Goal: Task Accomplishment & Management: Manage account settings

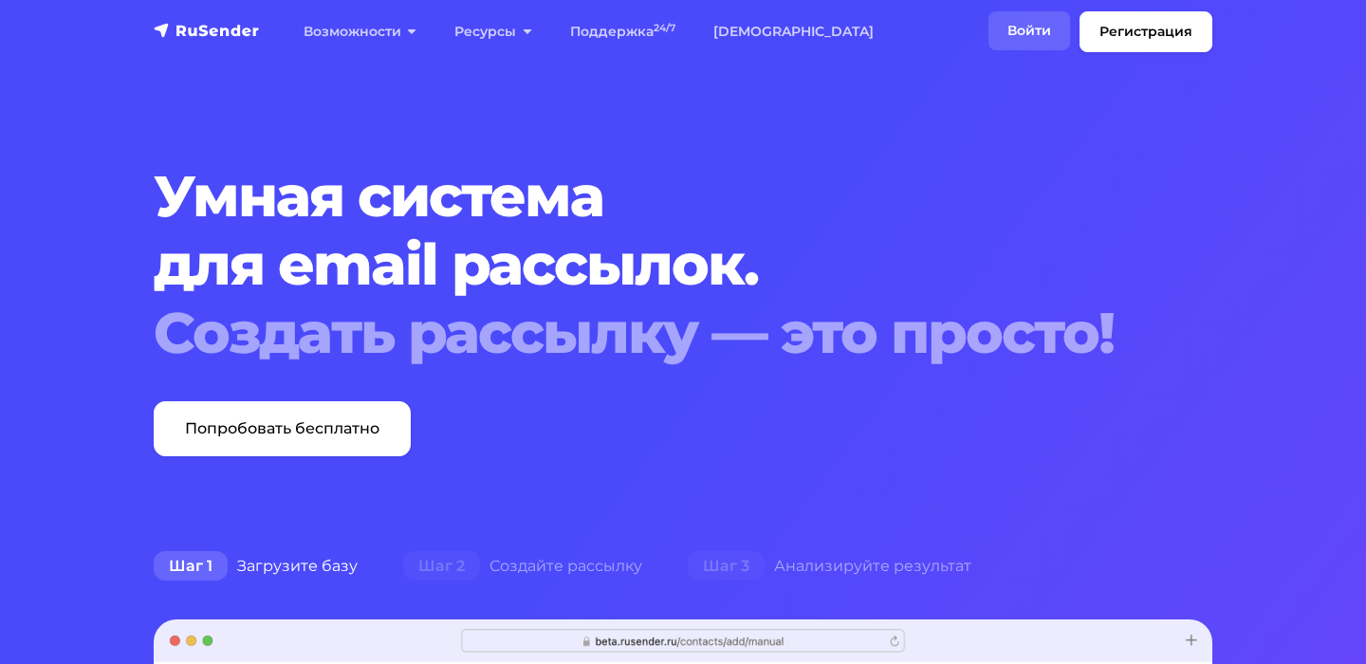
click at [1032, 32] on link "Войти" at bounding box center [1029, 30] width 82 height 39
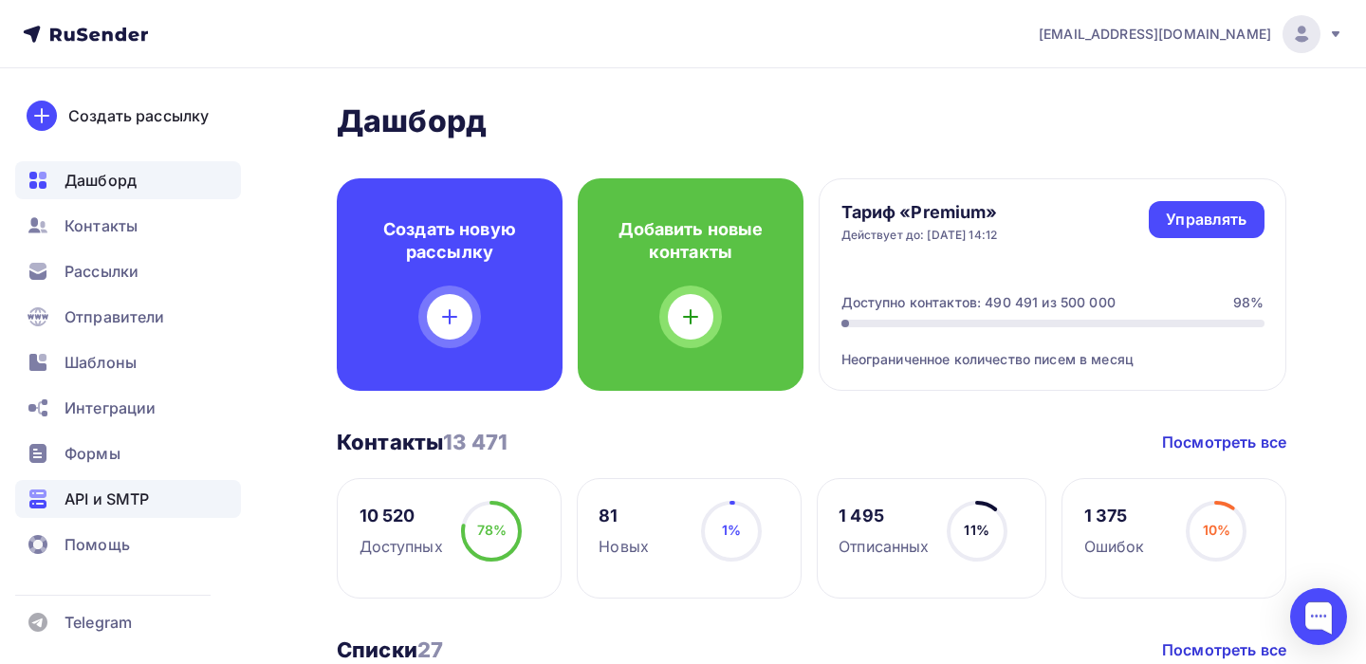
click at [112, 508] on span "API и SMTP" at bounding box center [107, 499] width 84 height 23
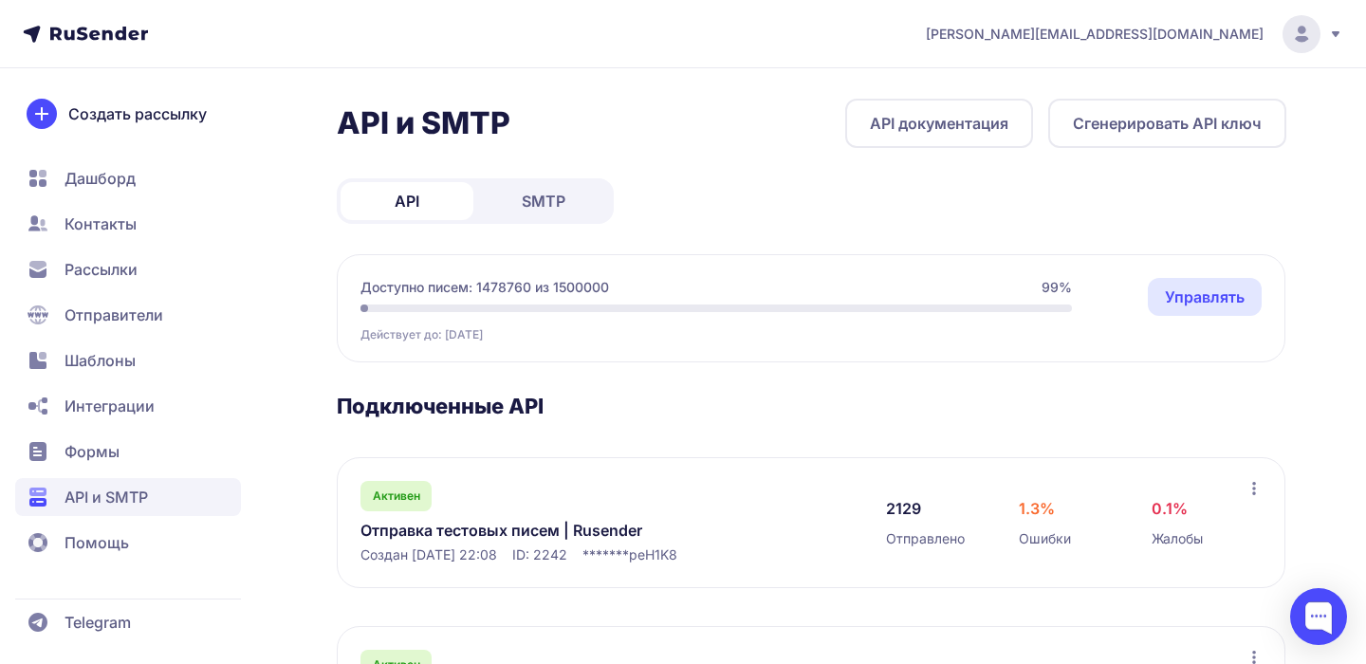
click at [535, 201] on span "SMTP" at bounding box center [544, 201] width 44 height 23
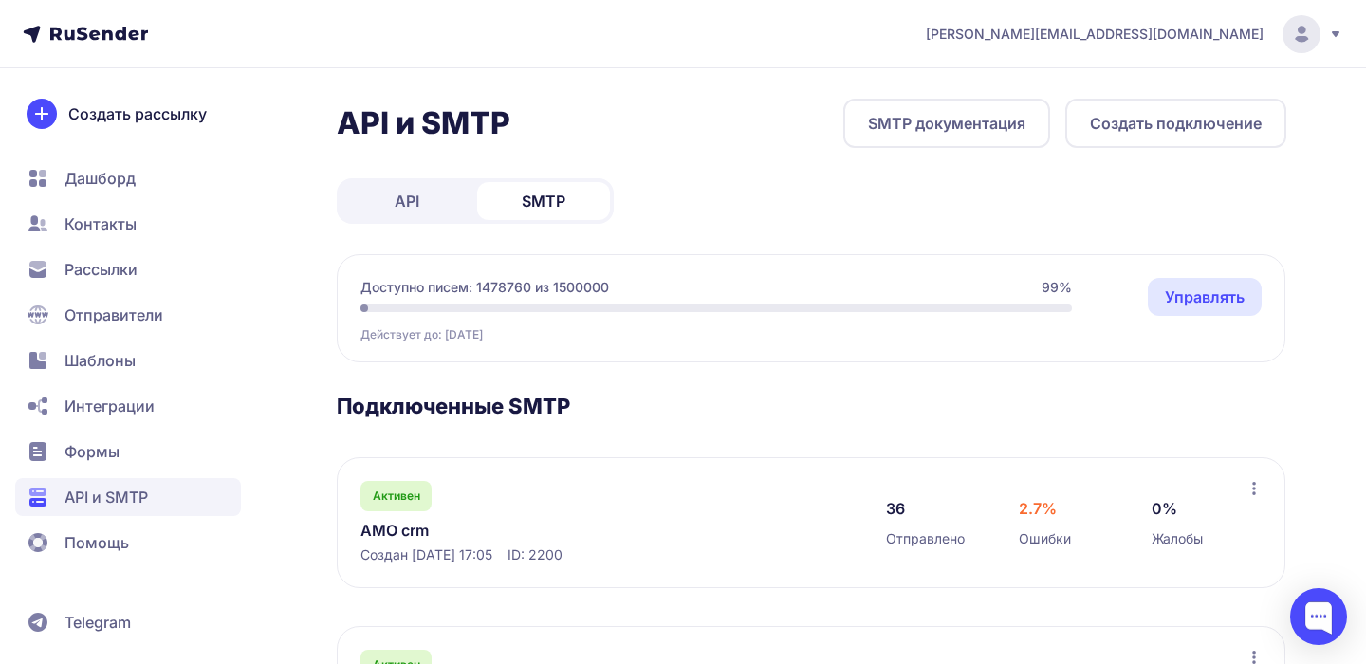
click at [426, 211] on link "API" at bounding box center [407, 201] width 133 height 38
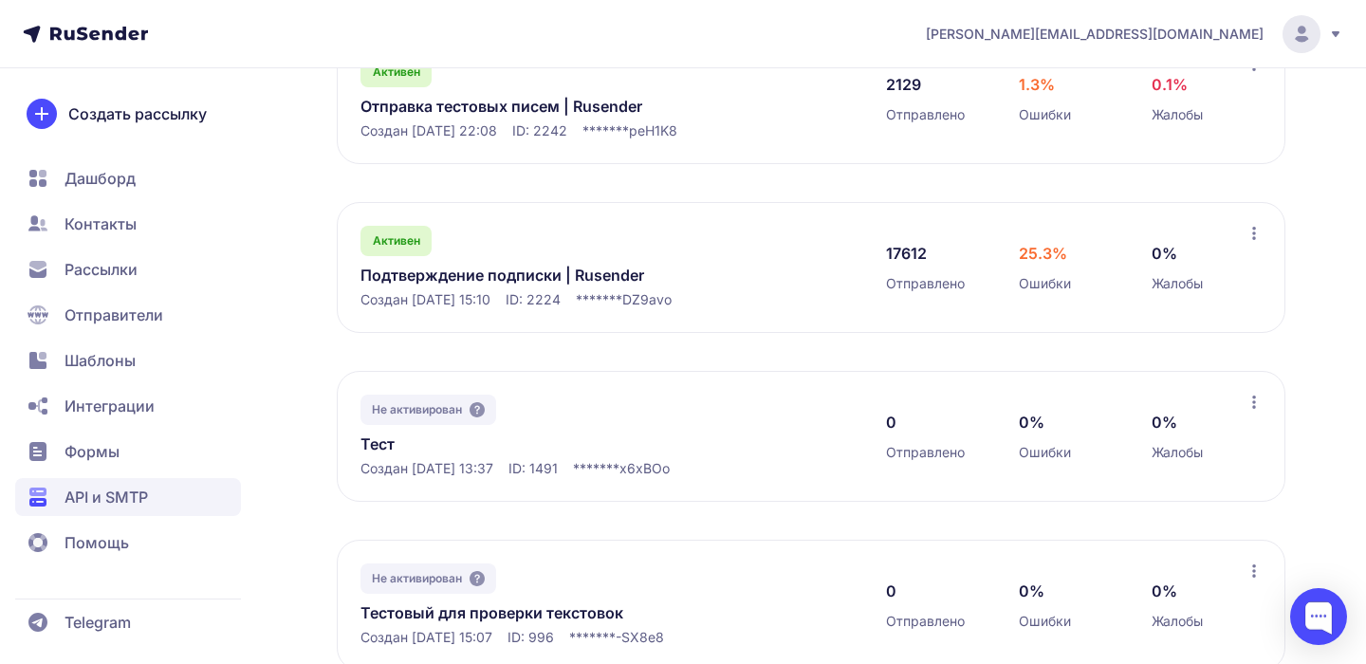
scroll to position [430, 0]
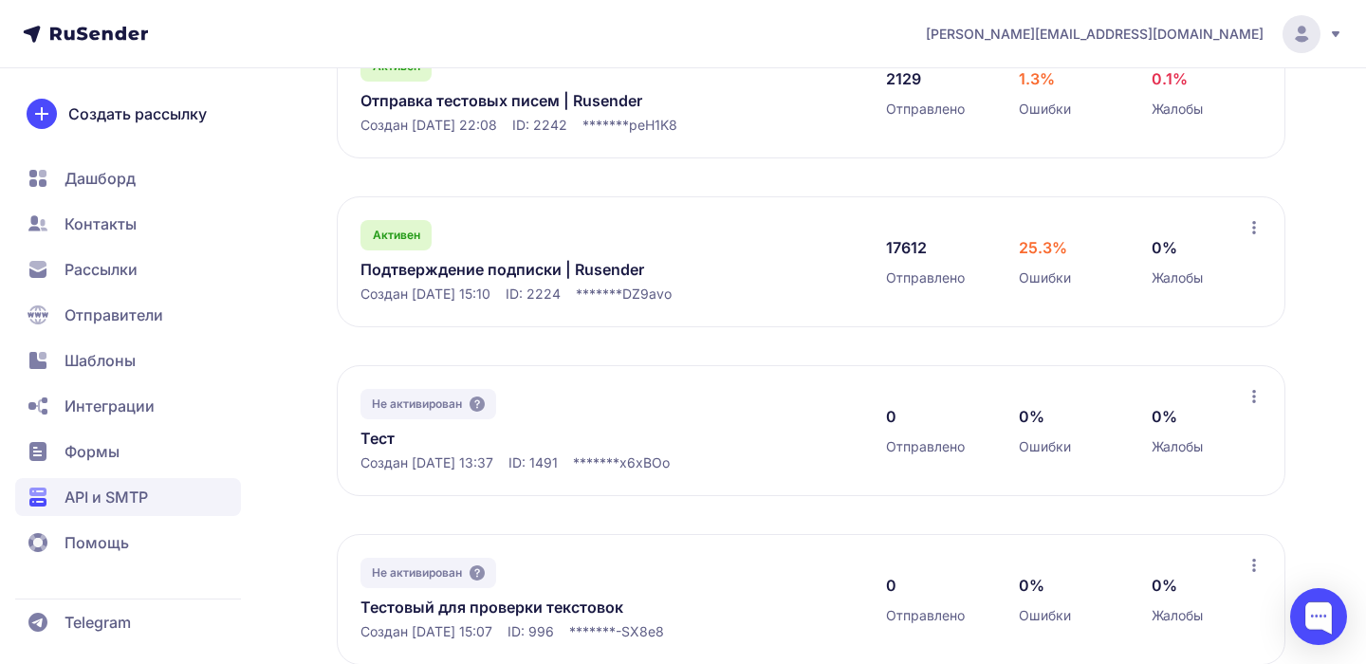
click at [548, 271] on link "Подтверждение подписки | Rusender" at bounding box center [554, 269] width 389 height 23
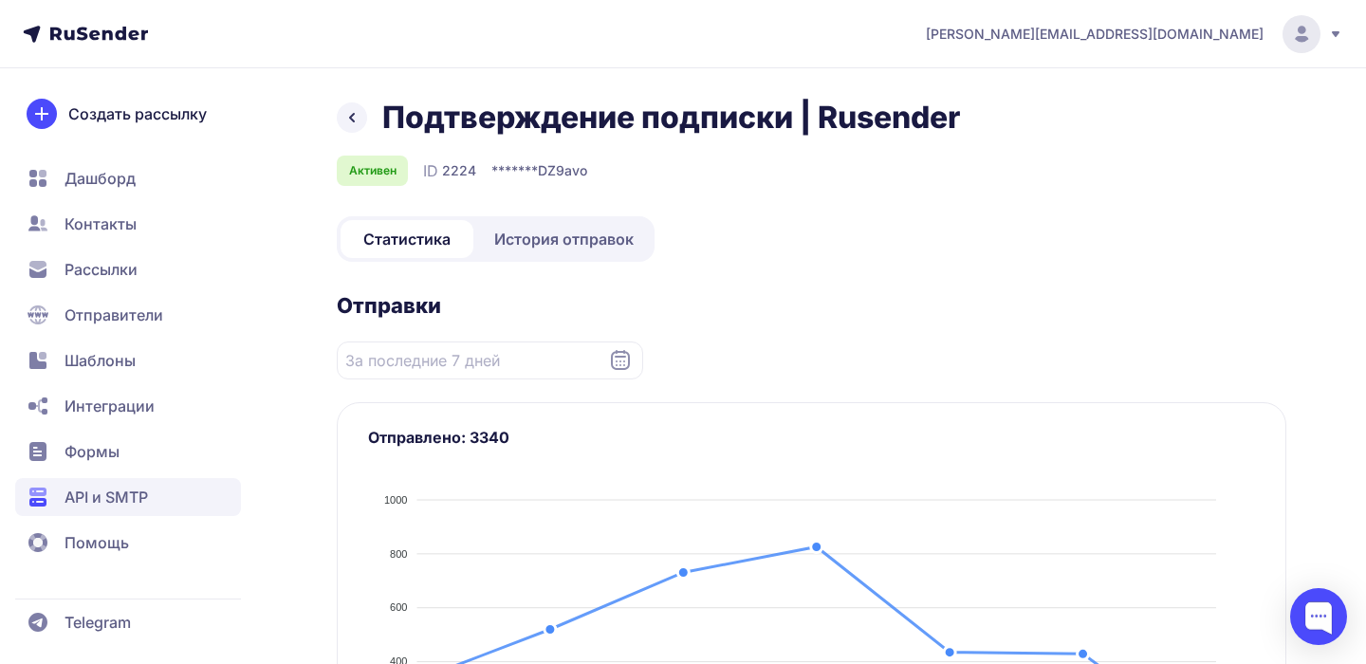
click at [599, 244] on span "История отправок" at bounding box center [563, 239] width 139 height 23
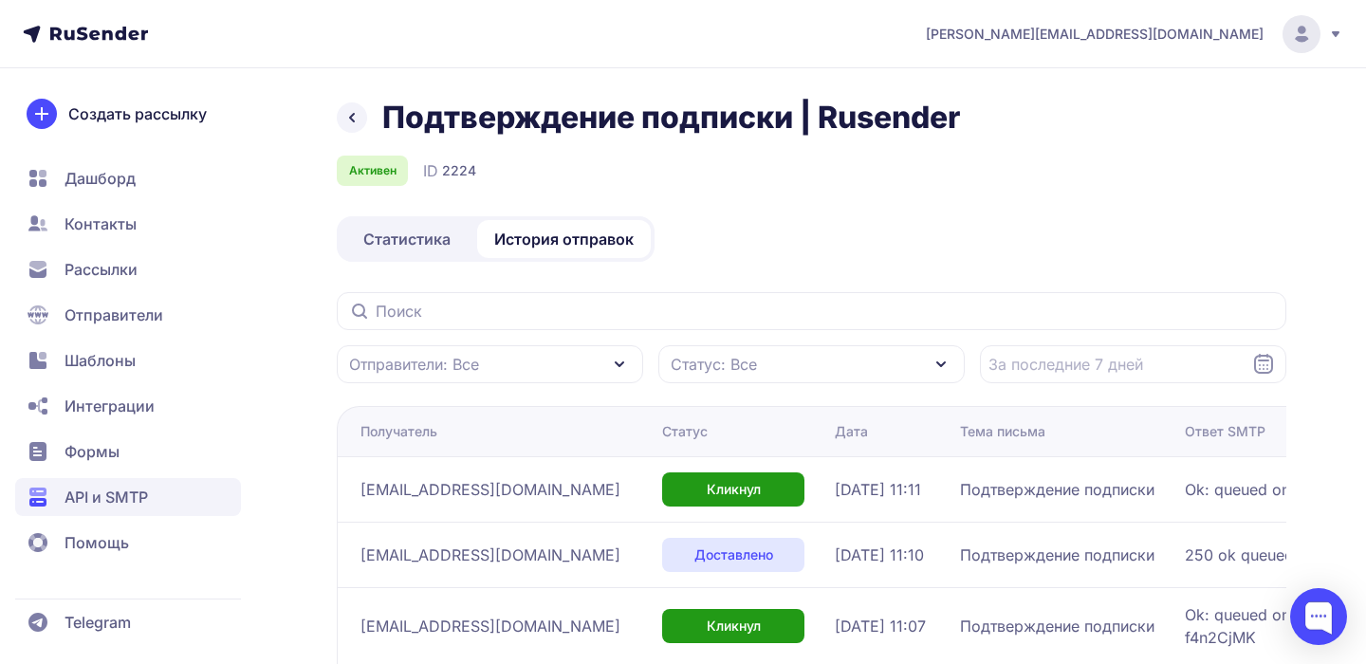
click at [422, 235] on span "Статистика" at bounding box center [406, 239] width 87 height 23
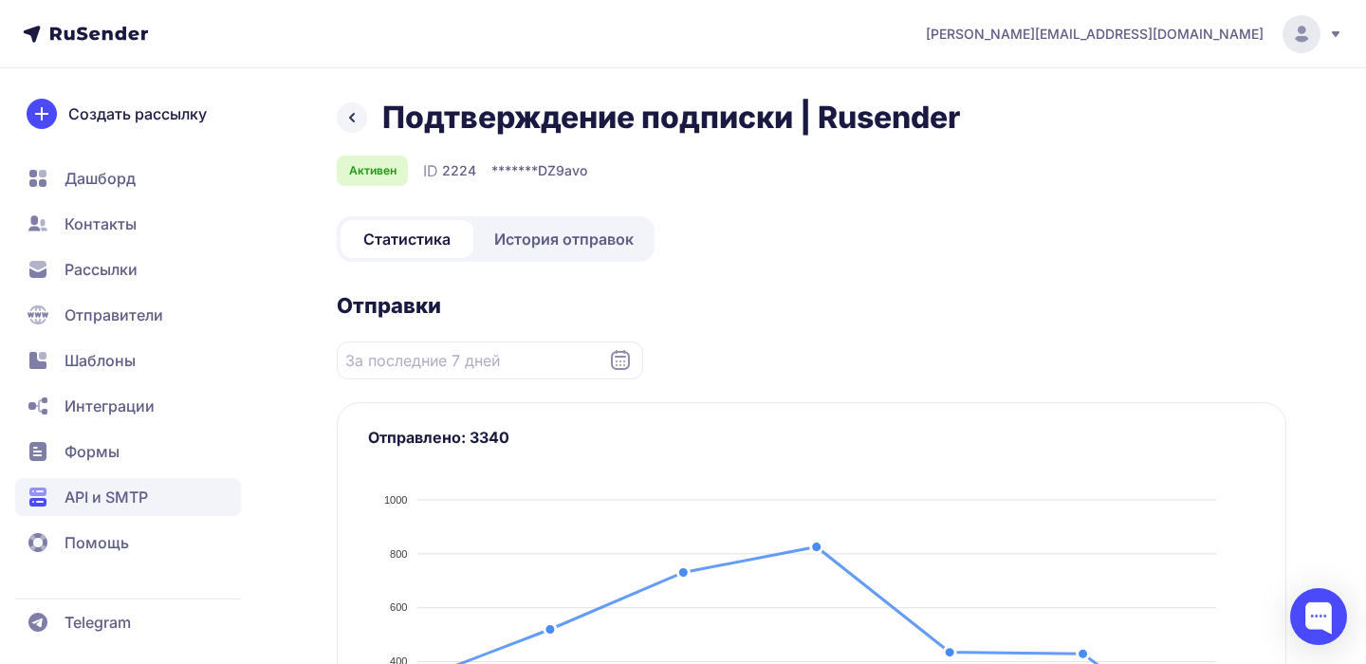
click at [588, 243] on span "История отправок" at bounding box center [563, 239] width 139 height 23
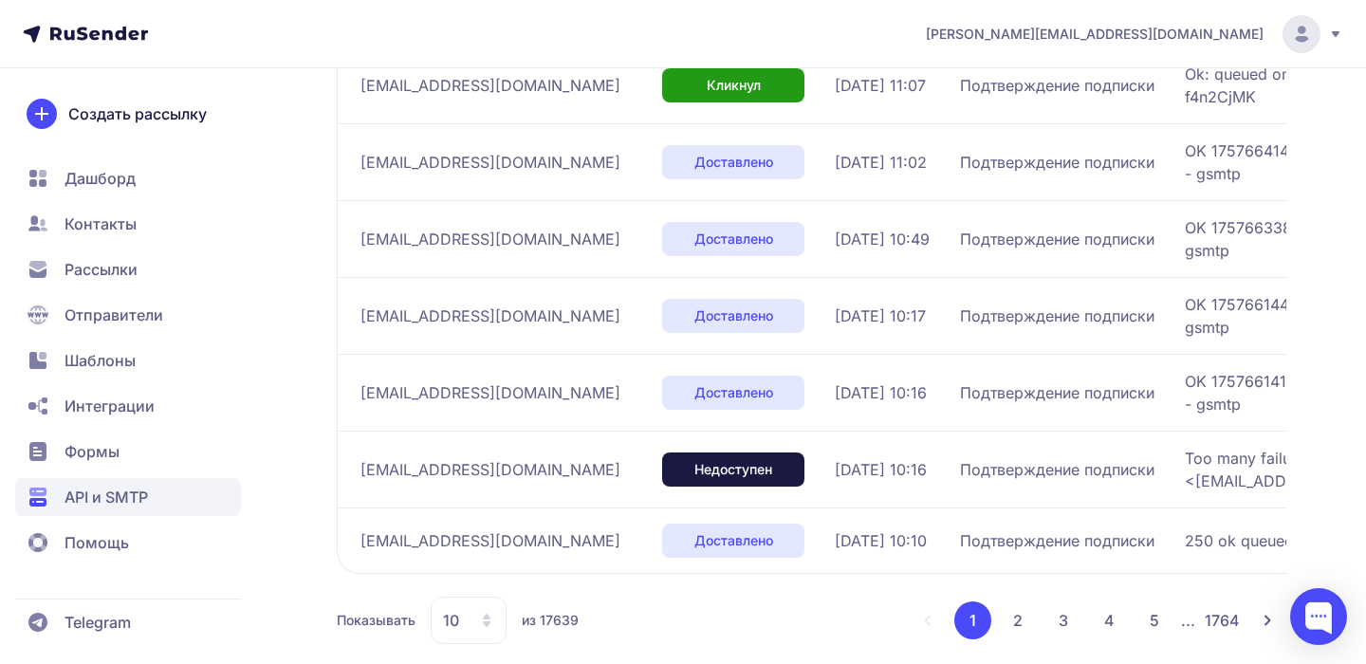
scroll to position [644, 0]
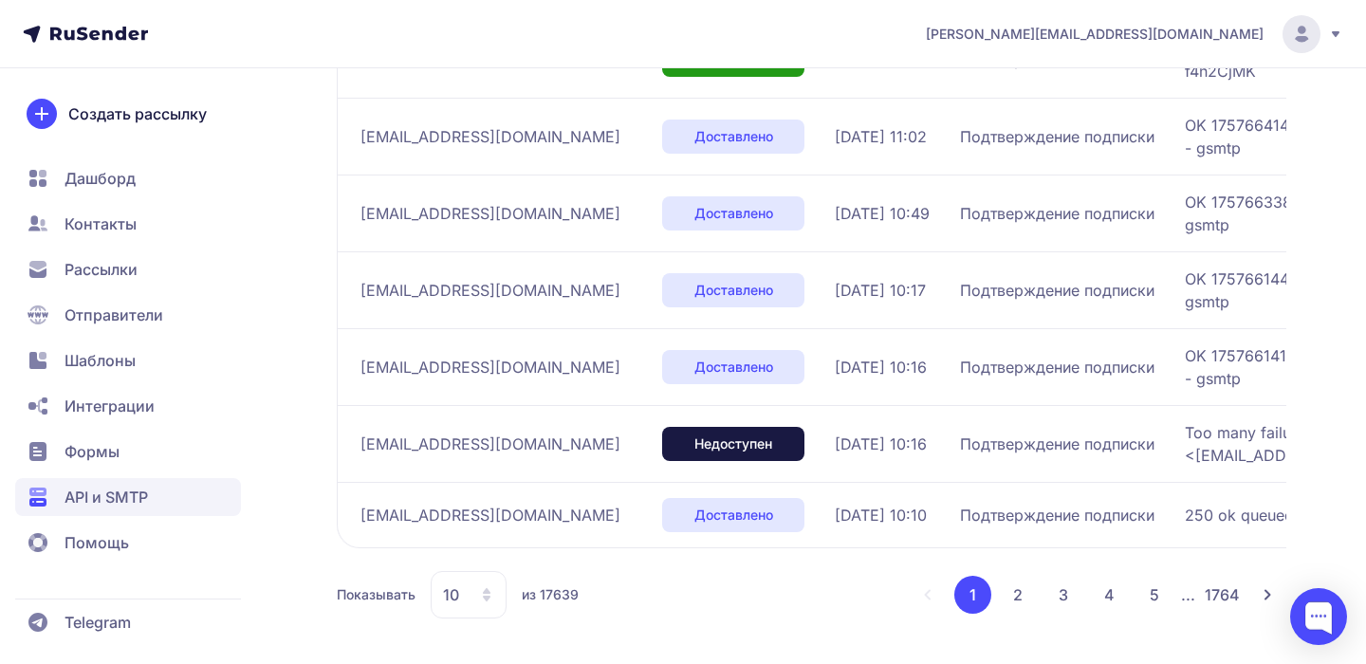
click at [1021, 597] on button "2" at bounding box center [1018, 595] width 38 height 38
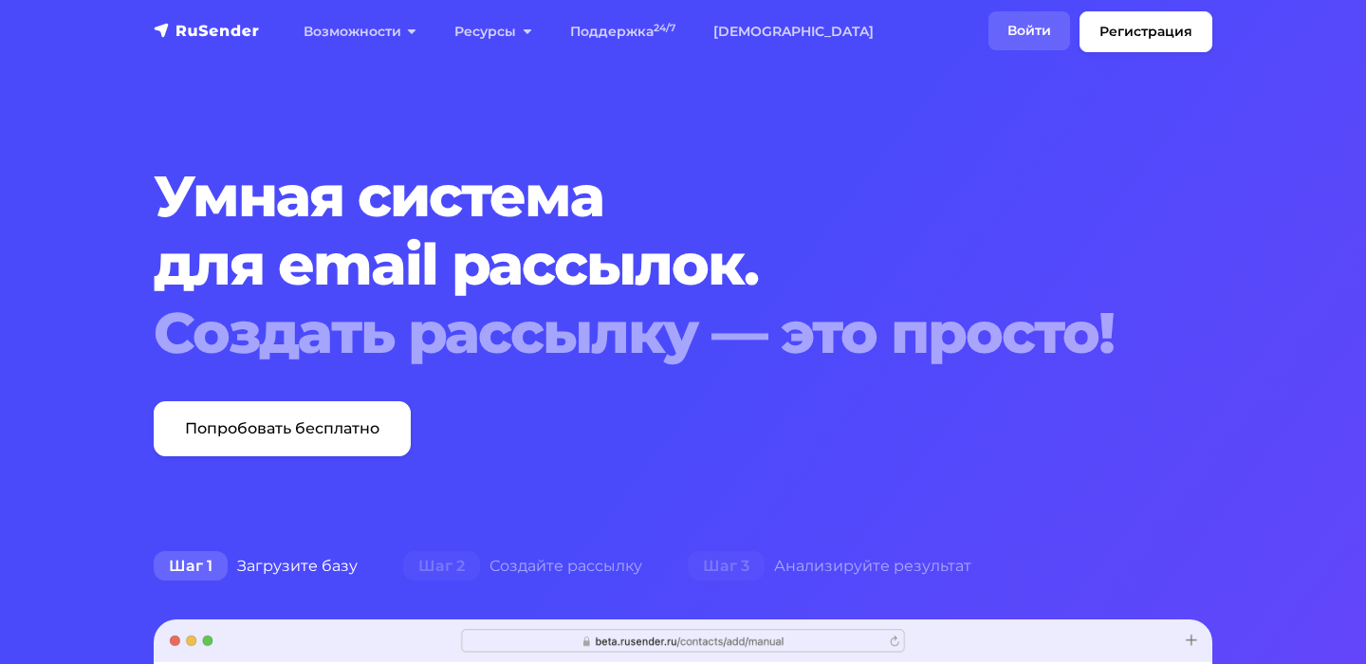
click at [1024, 38] on link "Войти" at bounding box center [1029, 30] width 82 height 39
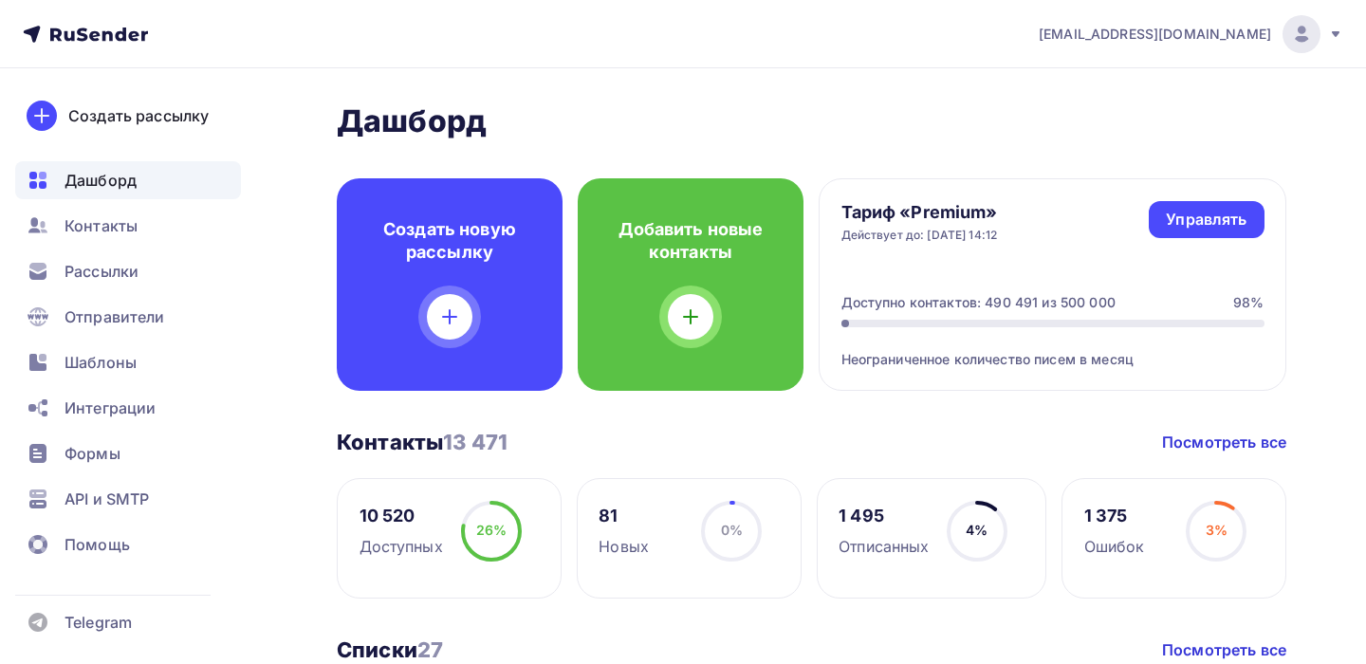
click at [1307, 32] on img at bounding box center [1301, 34] width 23 height 23
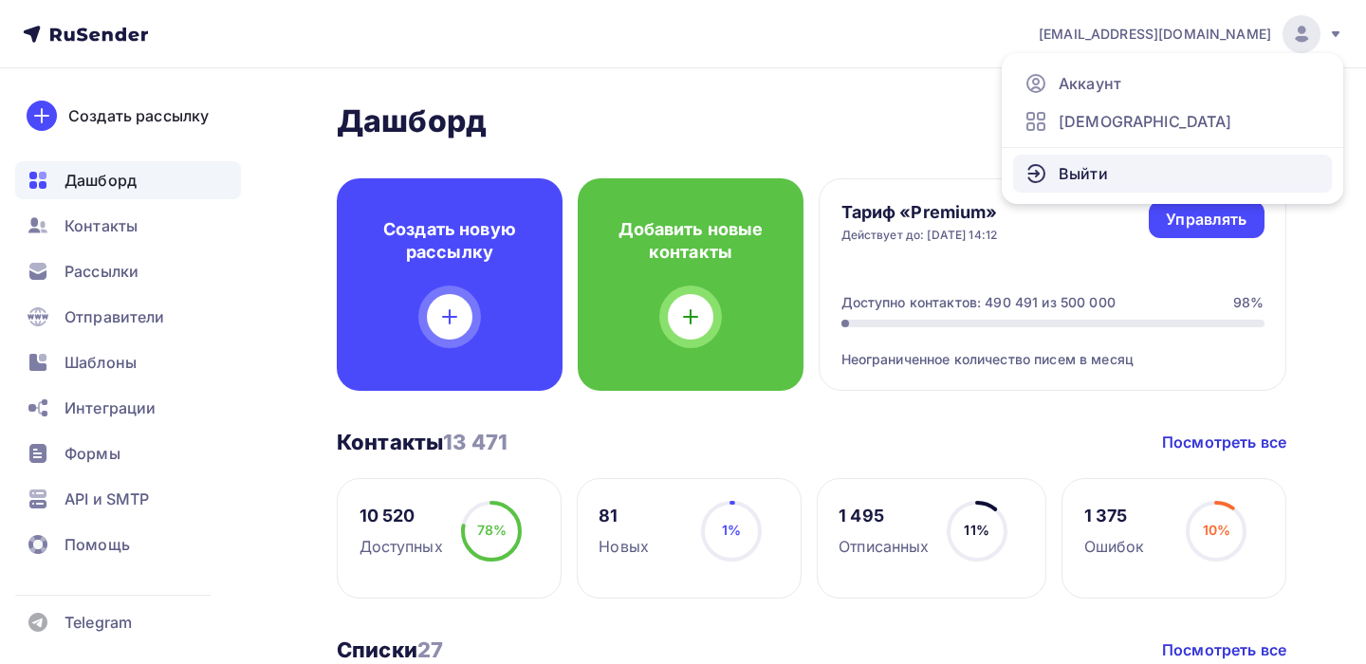
click at [1171, 161] on link "Выйти" at bounding box center [1172, 174] width 319 height 38
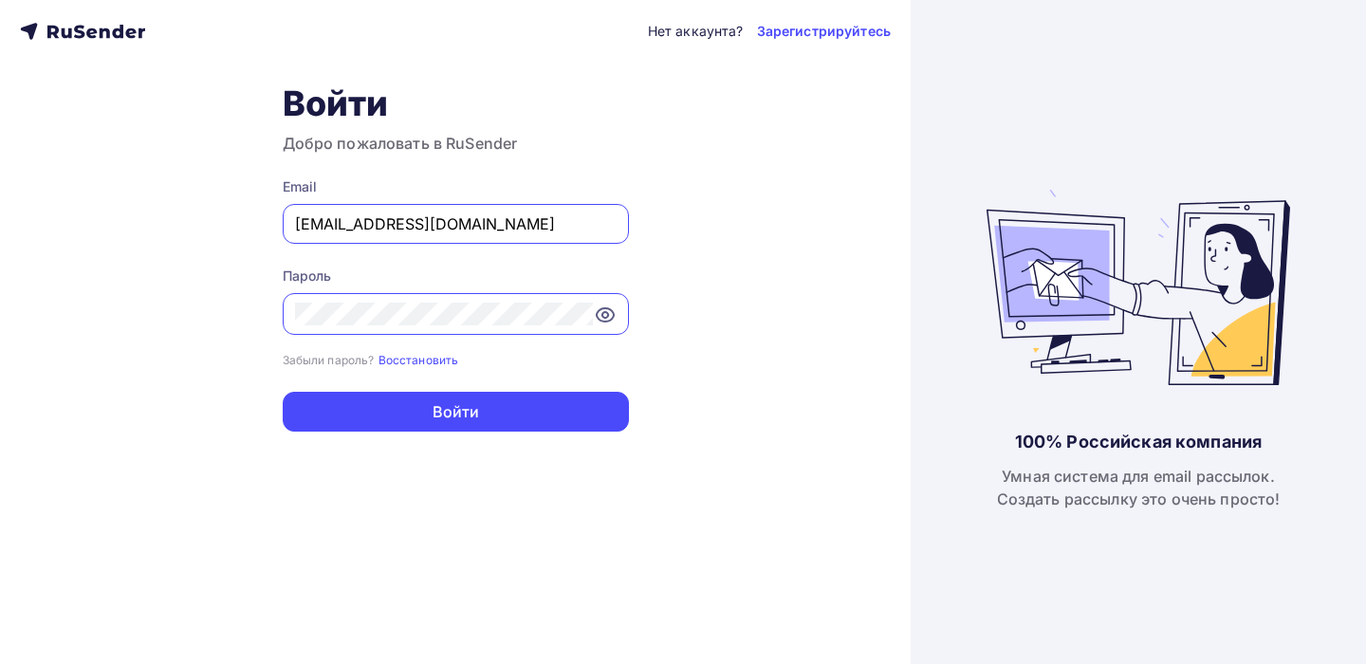
click at [418, 230] on input "[PERSON_NAME][EMAIL_ADDRESS][DOMAIN_NAME]" at bounding box center [456, 223] width 322 height 23
paste input "uweb.ru"
click at [579, 228] on input "[PERSON_NAME][EMAIL_ADDRESS][DOMAIN_NAME][DOMAIN_NAME]" at bounding box center [456, 223] width 322 height 23
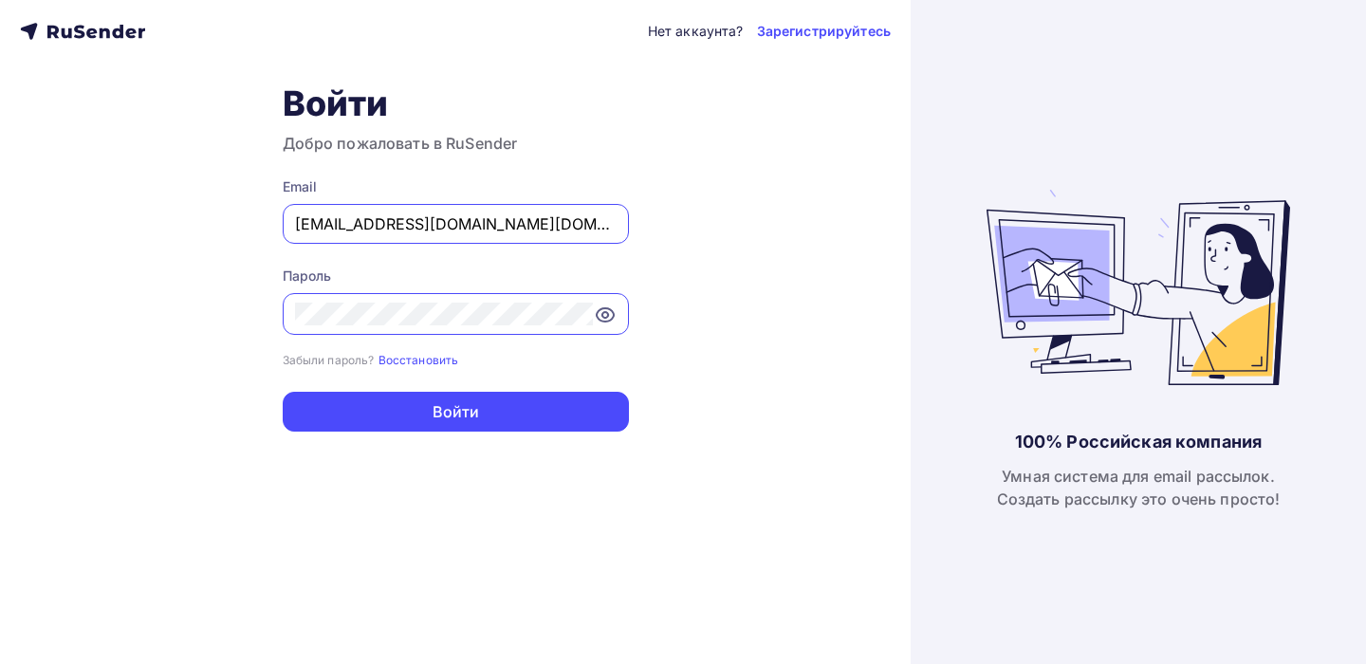
click at [483, 225] on input "[PERSON_NAME][EMAIL_ADDRESS][DOMAIN_NAME][DOMAIN_NAME]" at bounding box center [456, 223] width 322 height 23
type input "[PERSON_NAME][EMAIL_ADDRESS][DOMAIN_NAME][DOMAIN_NAME]"
click at [491, 331] on div at bounding box center [456, 314] width 346 height 42
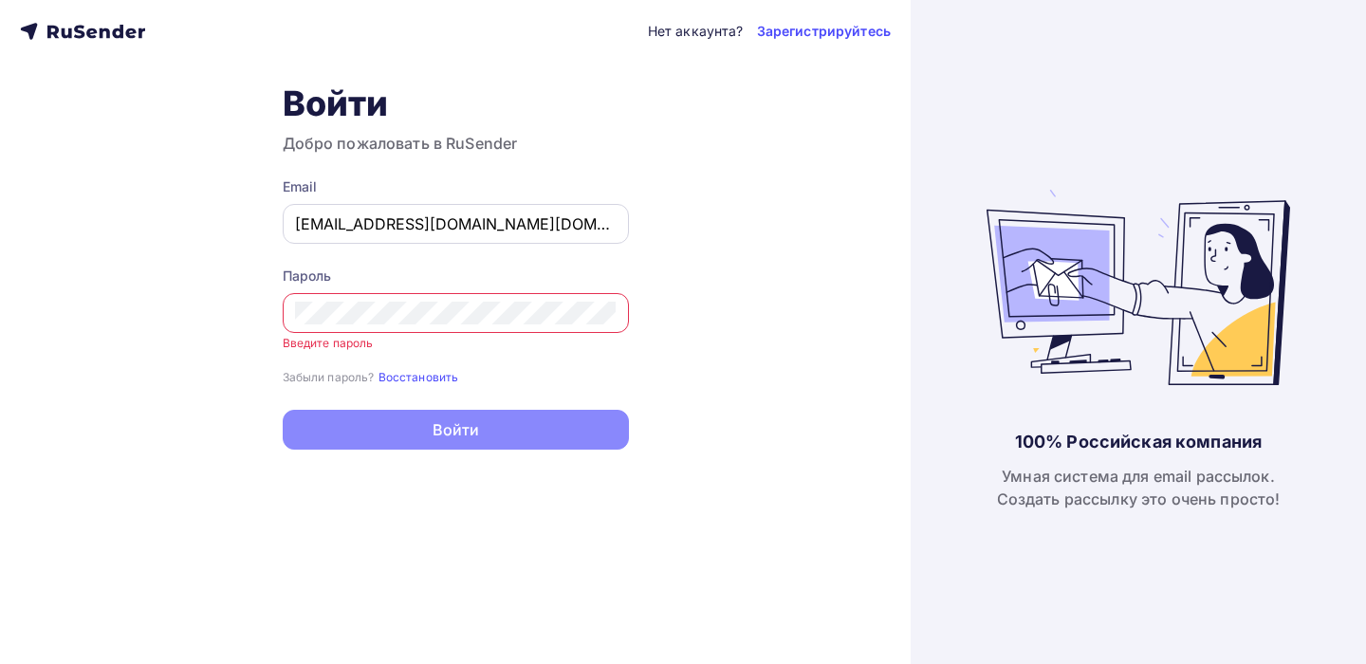
click at [583, 212] on div "[PERSON_NAME][EMAIL_ADDRESS][DOMAIN_NAME][DOMAIN_NAME]" at bounding box center [456, 224] width 346 height 40
click at [499, 229] on input "[PERSON_NAME][EMAIL_ADDRESS][DOMAIN_NAME][DOMAIN_NAME]" at bounding box center [456, 223] width 322 height 23
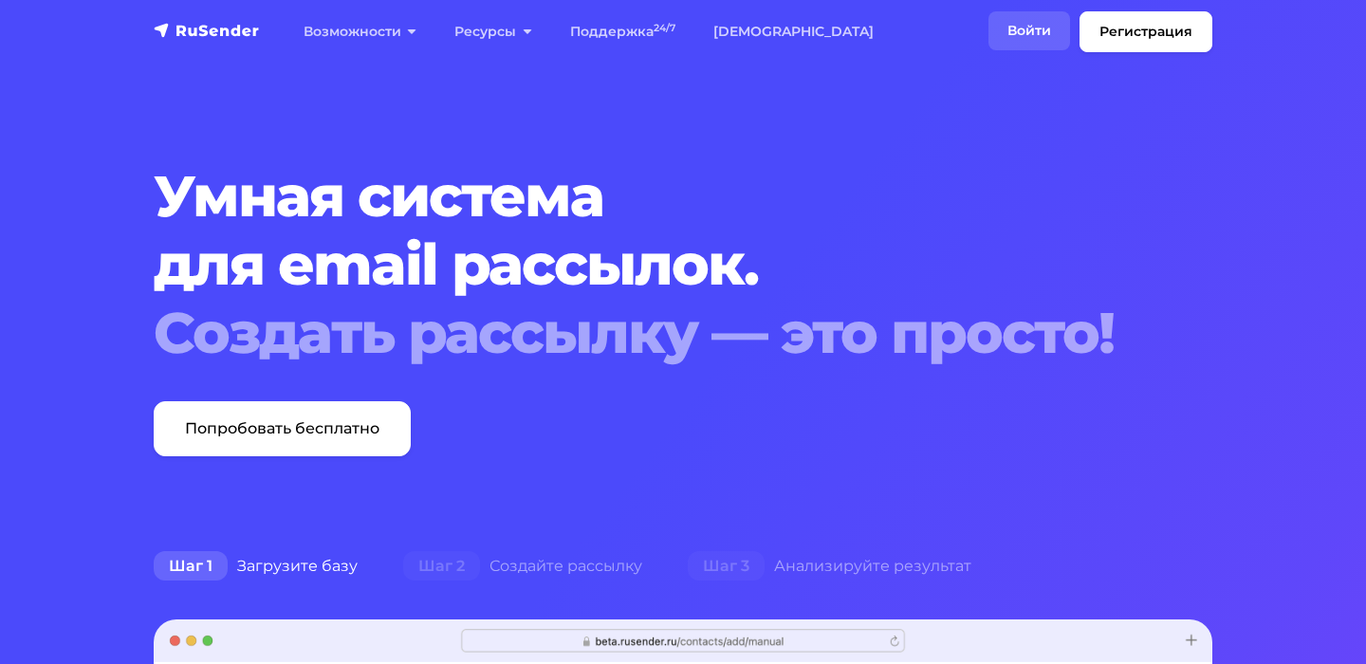
click at [1050, 33] on link "Войти" at bounding box center [1029, 30] width 82 height 39
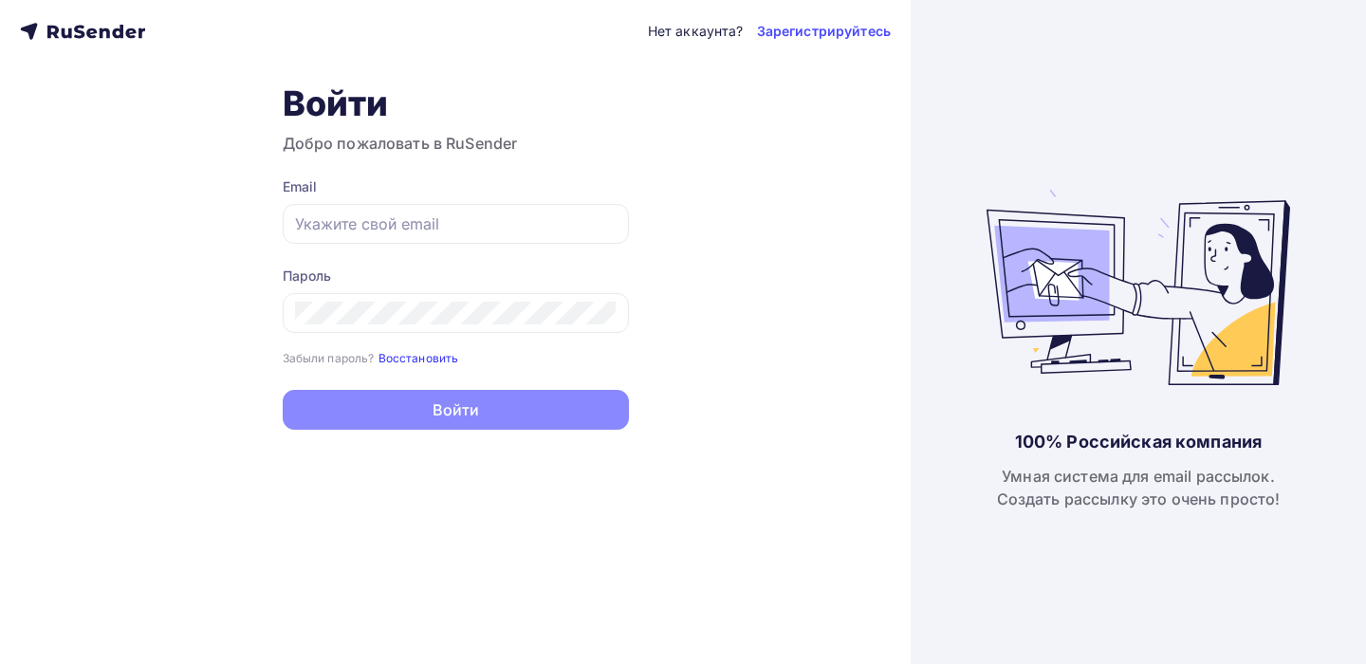
type input "[PERSON_NAME][EMAIL_ADDRESS][DOMAIN_NAME]"
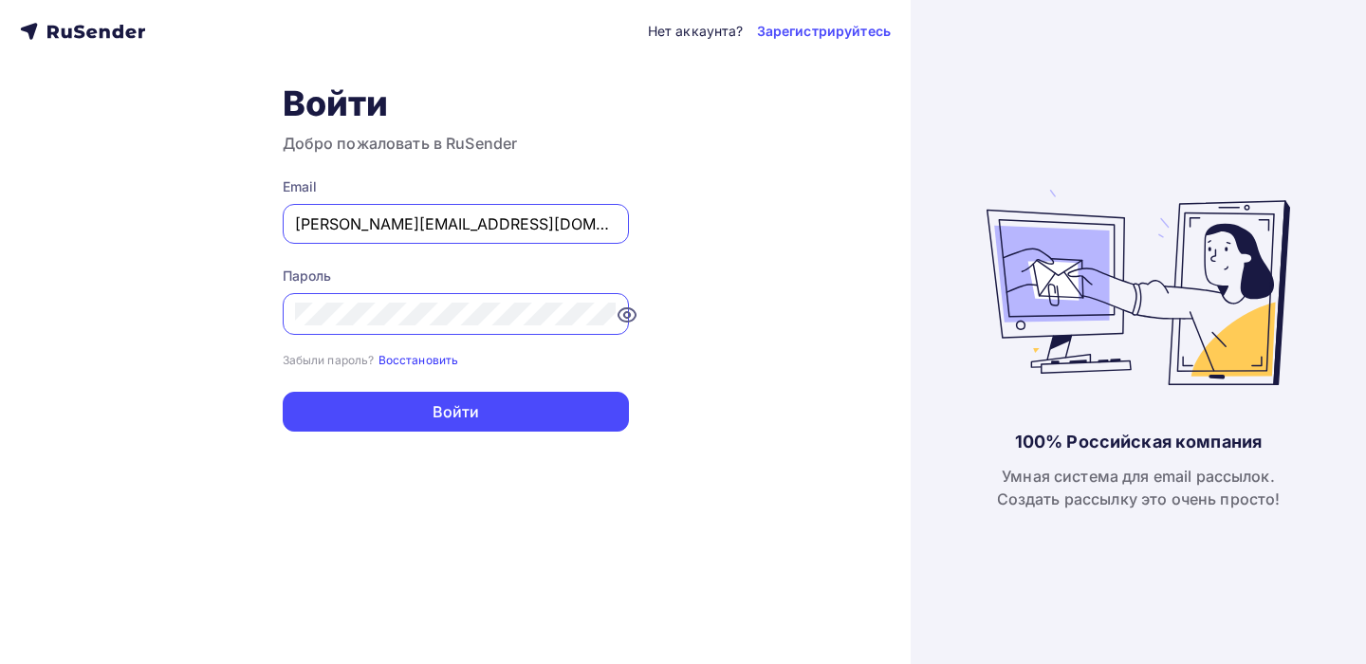
click at [417, 357] on small "Восстановить" at bounding box center [418, 360] width 81 height 14
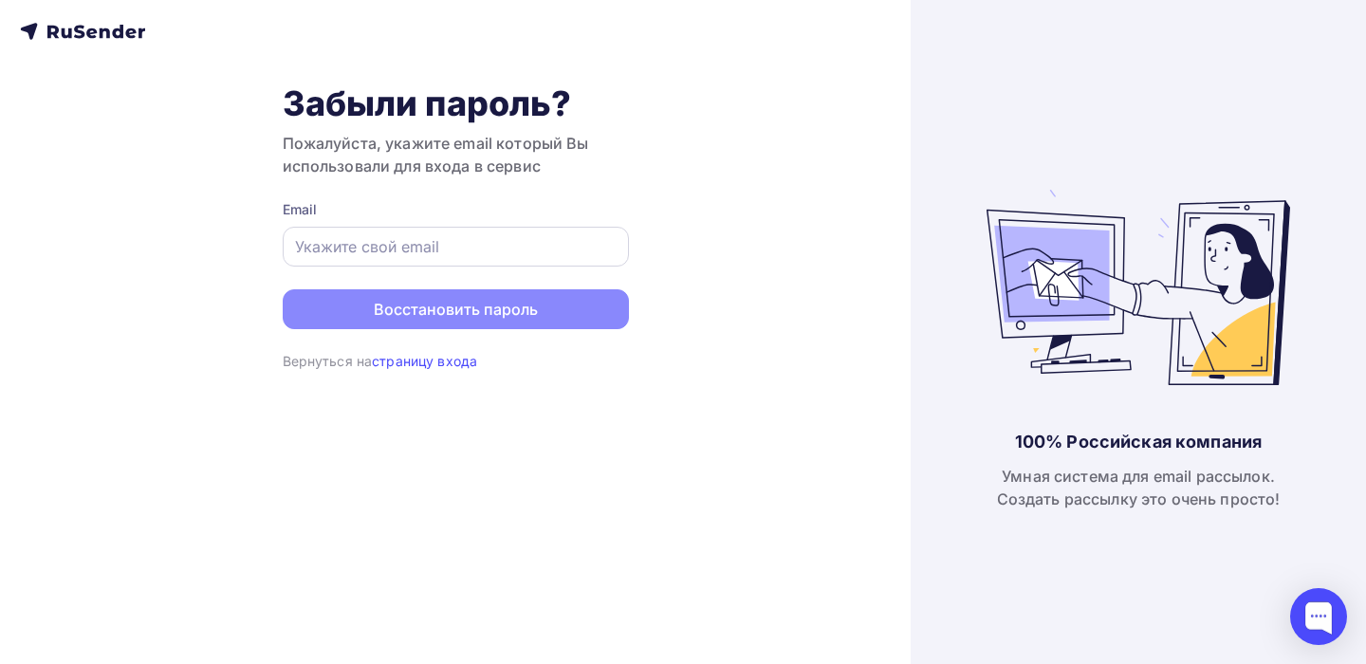
click at [377, 241] on input "text" at bounding box center [456, 246] width 322 height 23
paste input "[PERSON_NAME][EMAIL_ADDRESS][DOMAIN_NAME][DOMAIN_NAME]"
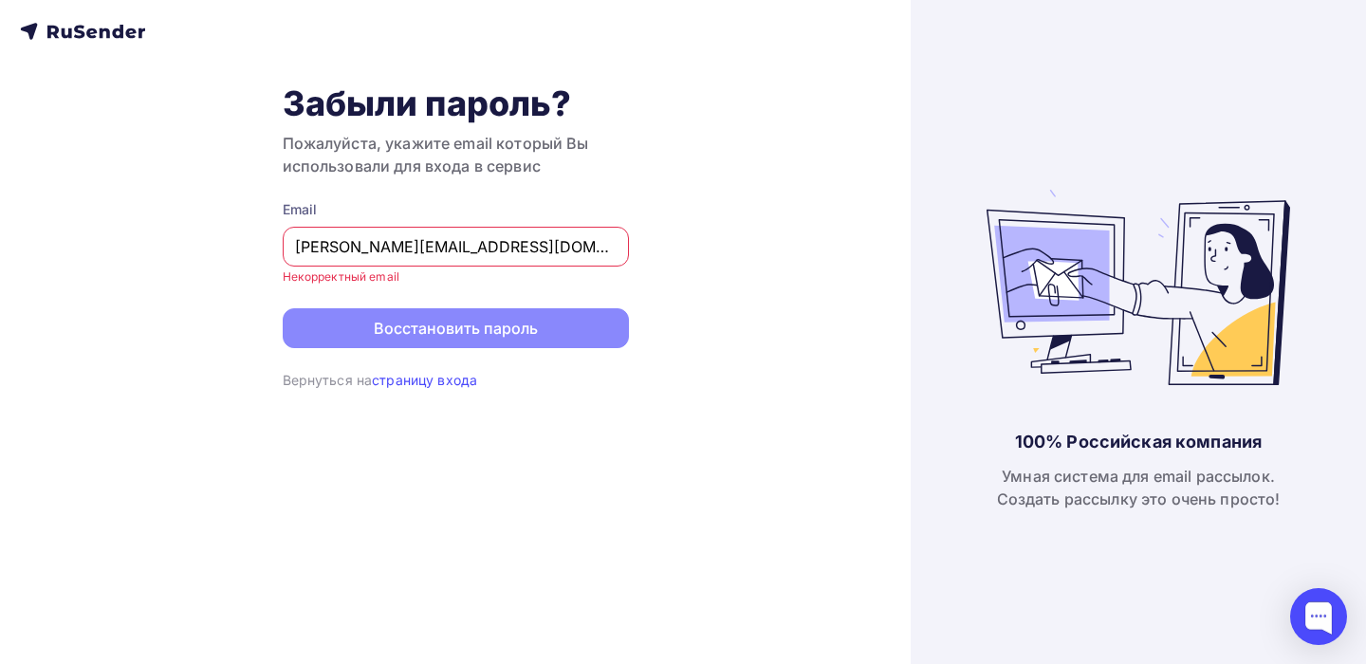
click at [302, 249] on input "[PERSON_NAME][EMAIL_ADDRESS][DOMAIN_NAME][DOMAIN_NAME]" at bounding box center [456, 246] width 322 height 23
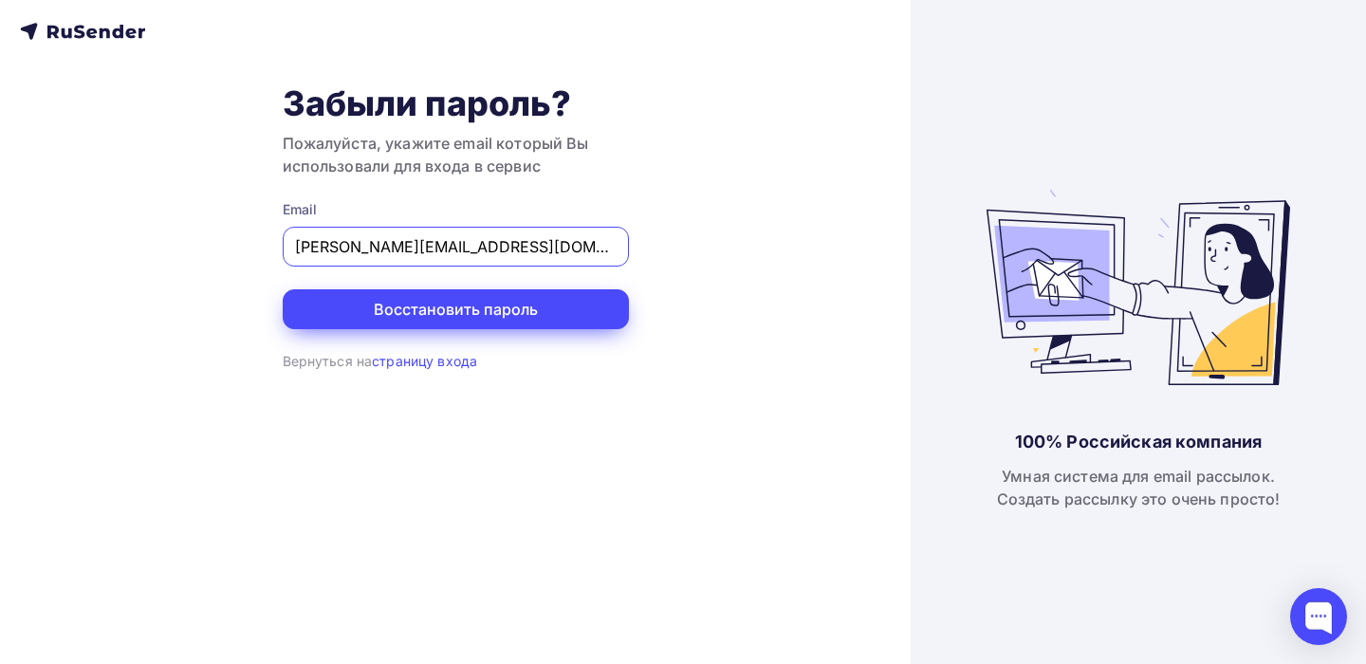
type input "[PERSON_NAME][EMAIL_ADDRESS][DOMAIN_NAME][DOMAIN_NAME]"
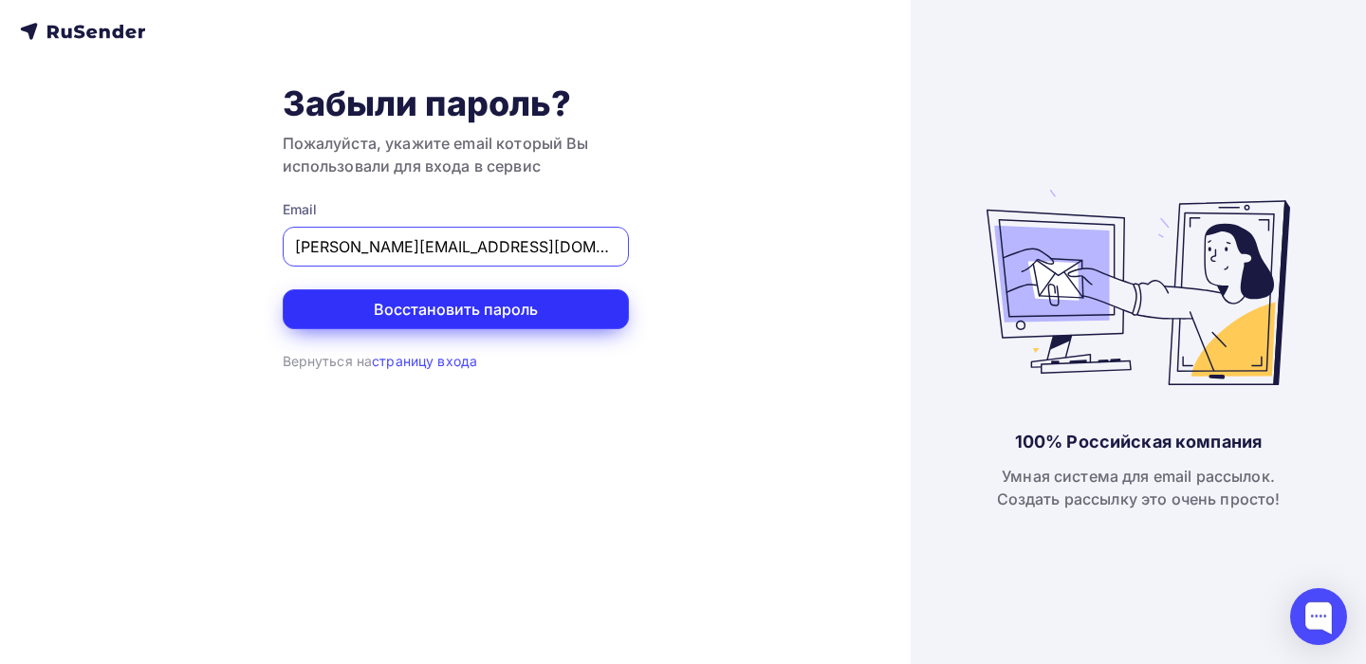
click at [471, 291] on button "Восстановить пароль" at bounding box center [456, 309] width 346 height 40
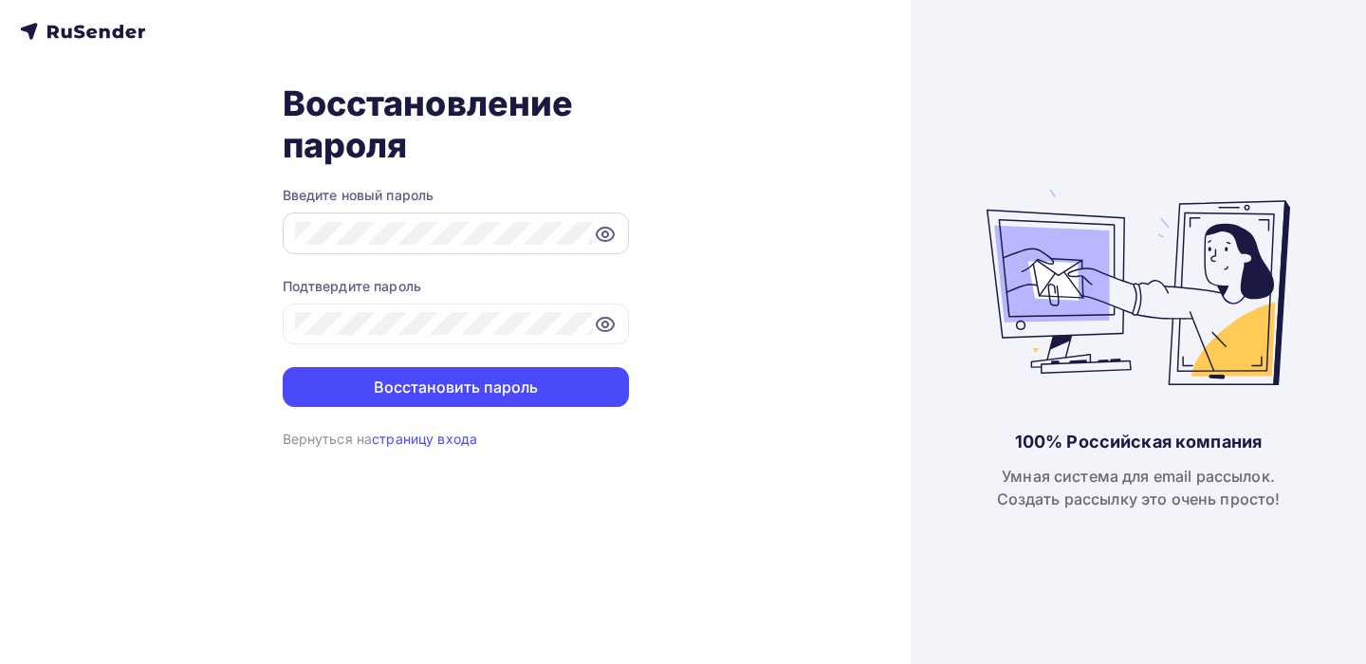
click at [605, 231] on icon at bounding box center [604, 234] width 6 height 6
click at [404, 549] on div "Восстановление пароля Введите новый пароль Подтвердите пароль Восстановить паро…" at bounding box center [455, 332] width 911 height 664
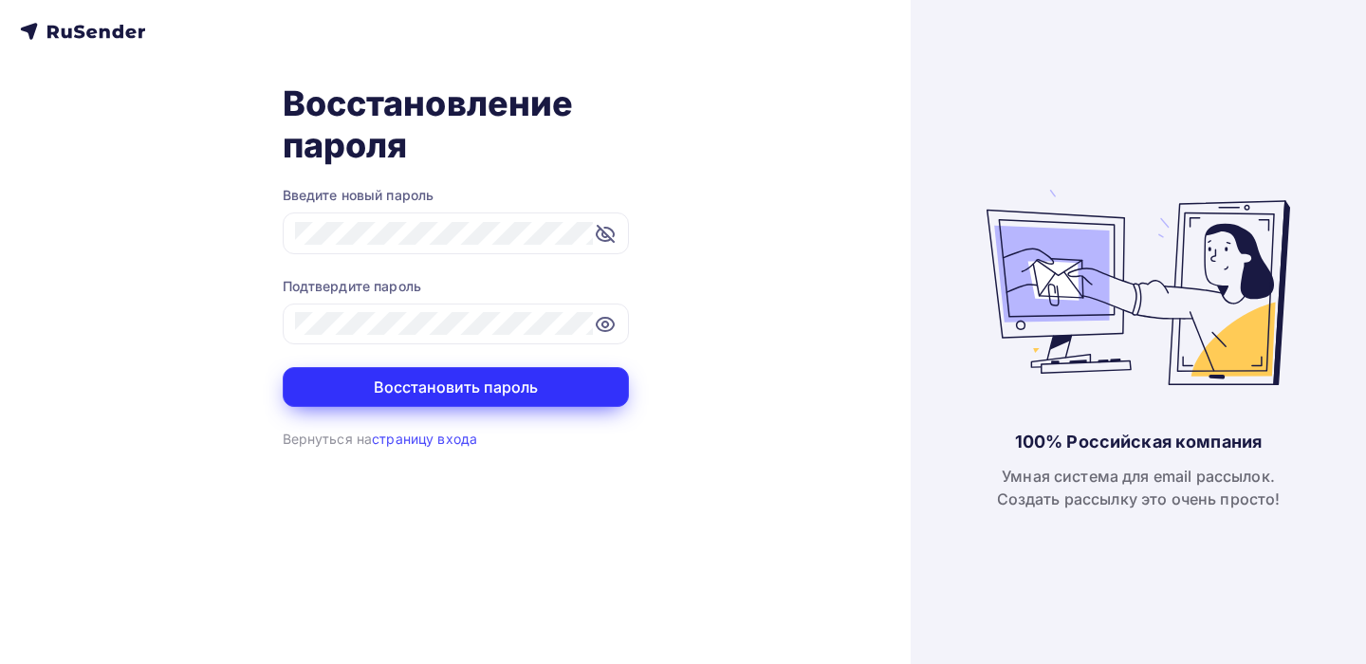
click at [447, 395] on button "Восстановить пароль" at bounding box center [456, 387] width 346 height 40
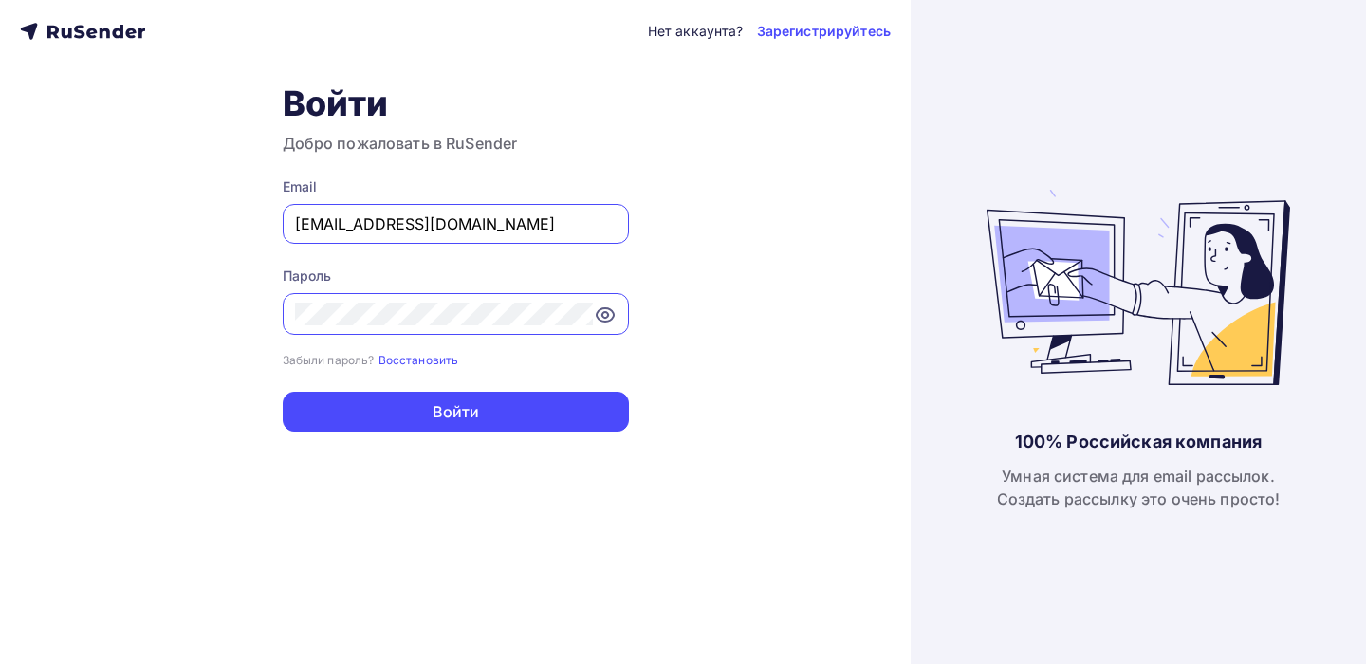
click at [597, 218] on input "[PERSON_NAME][EMAIL_ADDRESS][DOMAIN_NAME]" at bounding box center [456, 223] width 322 height 23
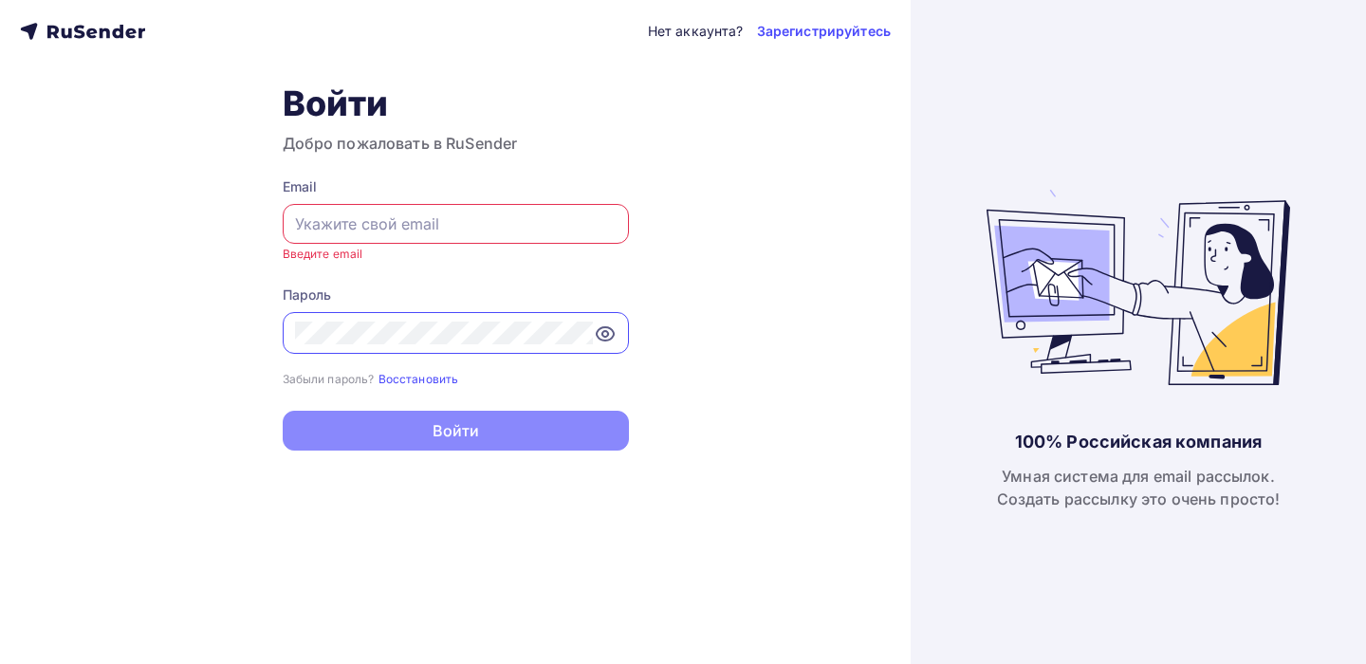
click at [451, 596] on div "Нет аккаунта? Зарегистрируйтесь Войти Добро пожаловать в RuSender Email Введите…" at bounding box center [455, 332] width 911 height 664
click at [303, 220] on input "text" at bounding box center [456, 223] width 322 height 23
paste input "[PERSON_NAME][EMAIL_ADDRESS][DOMAIN_NAME][DOMAIN_NAME]"
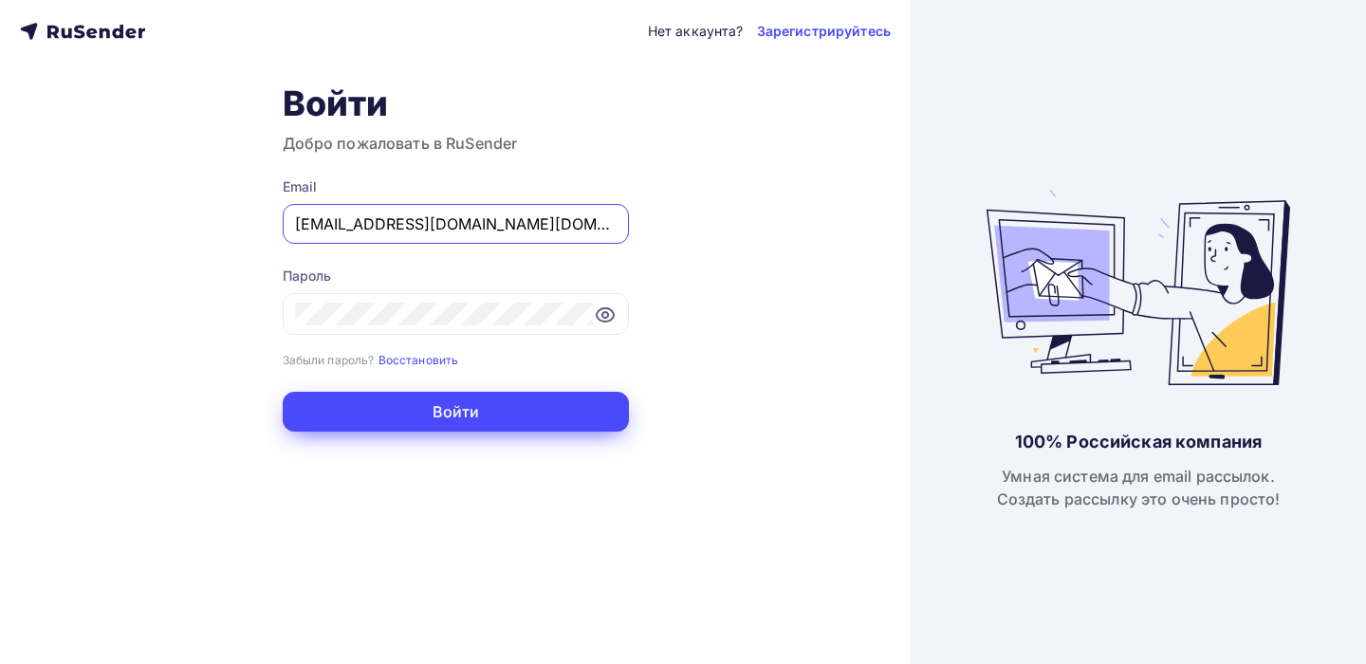
type input "[PERSON_NAME][EMAIL_ADDRESS][DOMAIN_NAME][DOMAIN_NAME]"
click at [460, 414] on button "Войти" at bounding box center [456, 412] width 346 height 40
